Goal: Find specific page/section: Find specific page/section

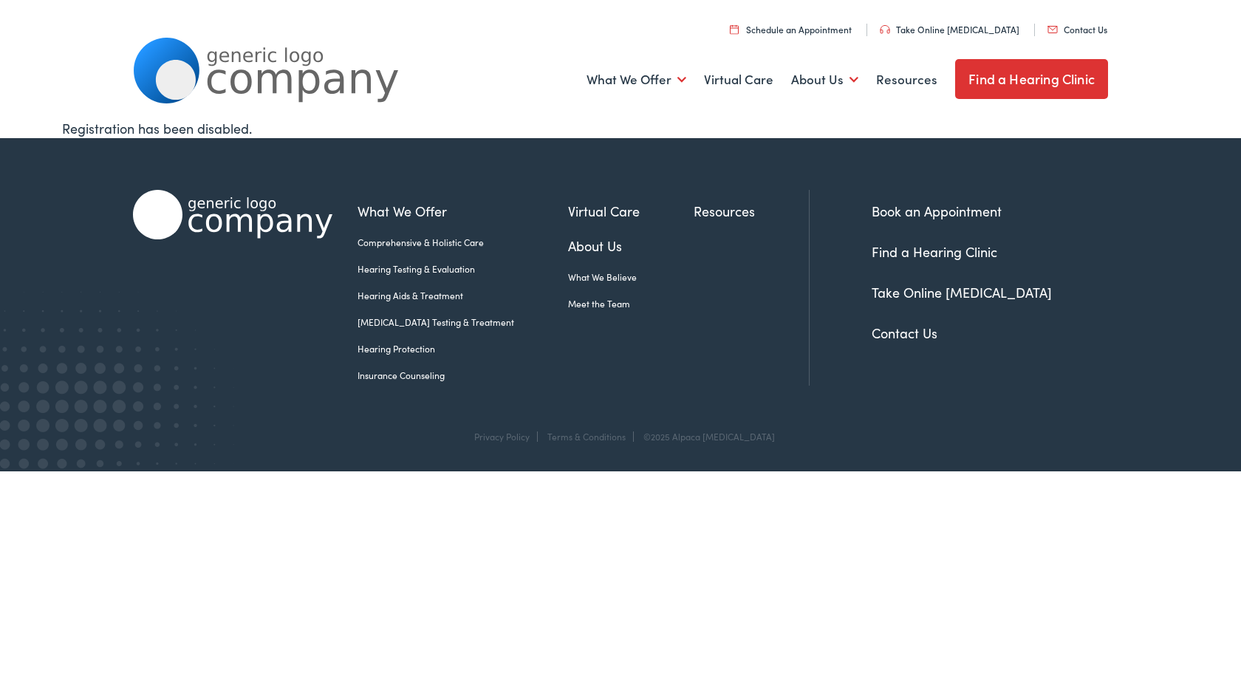
click at [1087, 79] on link "Find a Hearing Clinic" at bounding box center [1031, 79] width 153 height 40
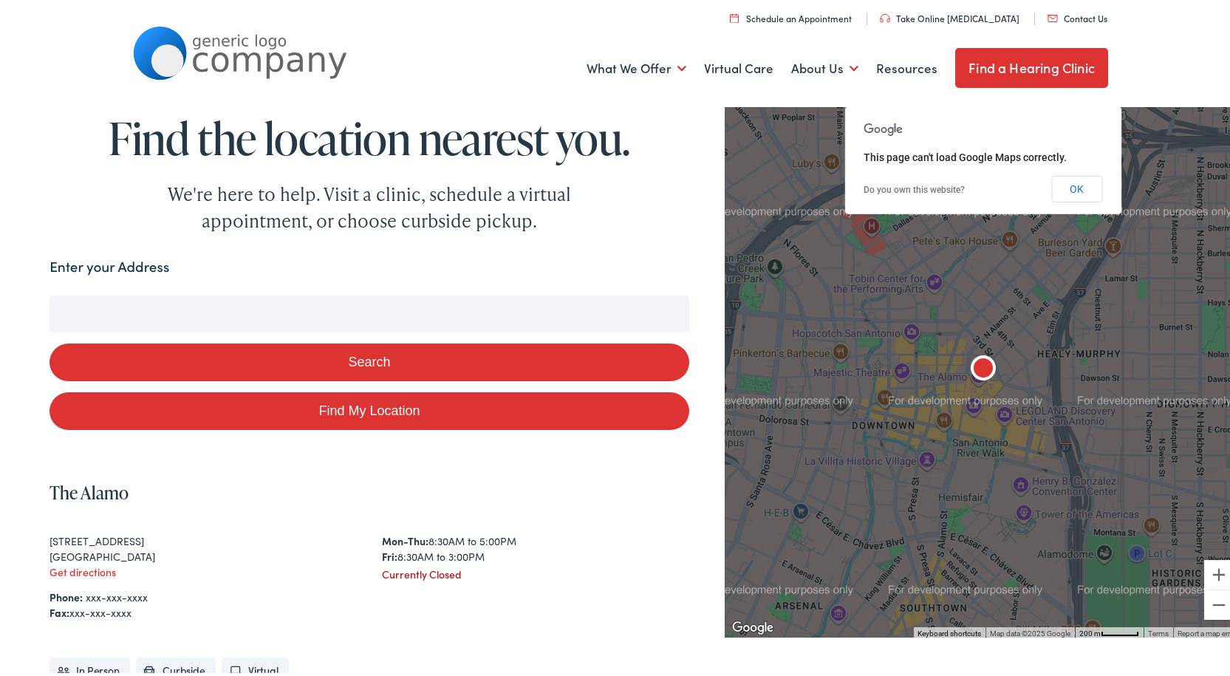
click at [344, 309] on input "Enter your Address" at bounding box center [369, 311] width 640 height 37
type input "4"
